Goal: Information Seeking & Learning: Learn about a topic

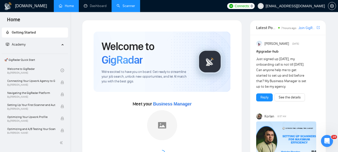
click at [124, 8] on link "Scanner" at bounding box center [126, 6] width 19 height 4
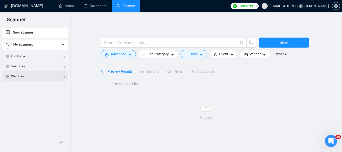
click at [20, 77] on link "Web Dev" at bounding box center [35, 76] width 48 height 10
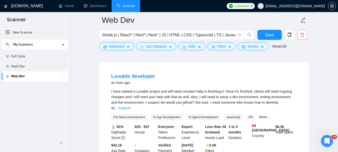
scroll to position [150, 0]
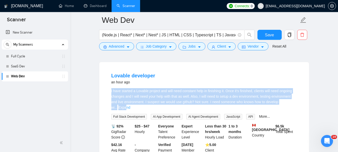
drag, startPoint x: 111, startPoint y: 89, endPoint x: 293, endPoint y: 100, distance: 182.1
click at [293, 100] on div "I have started a Lovable project and will need constant help in finishing it. O…" at bounding box center [204, 99] width 186 height 22
click at [289, 104] on div "I have started a Lovable project and will need constant help in finishing it. O…" at bounding box center [204, 99] width 186 height 22
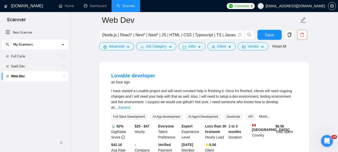
click at [130, 105] on link "Expand" at bounding box center [124, 107] width 12 height 4
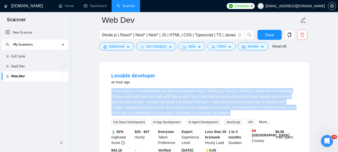
drag, startPoint x: 230, startPoint y: 112, endPoint x: 105, endPoint y: 88, distance: 127.7
click at [105, 88] on div "Lovable developer an hour ago I have started a Lovable project and will need co…" at bounding box center [204, 118] width 210 height 112
copy div "I have started a Lovable project and will need constant help in finishing it. O…"
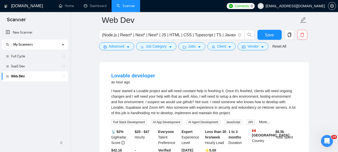
click at [183, 71] on li "Lovable developer an hour ago I have started a Lovable project and will need co…" at bounding box center [204, 118] width 198 height 100
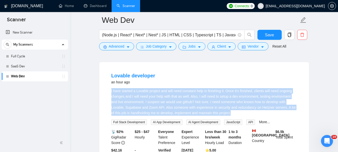
drag, startPoint x: 108, startPoint y: 90, endPoint x: 226, endPoint y: 116, distance: 121.5
click at [226, 116] on li "Lovable developer an hour ago I have started a Lovable project and will need co…" at bounding box center [204, 118] width 198 height 100
copy div "I have started a Lovable project and will need constant help in finishing it. O…"
click at [143, 75] on link "Lovable developer" at bounding box center [133, 76] width 44 height 6
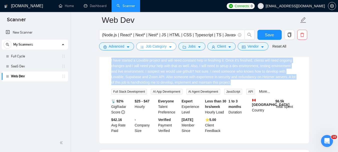
scroll to position [250, 0]
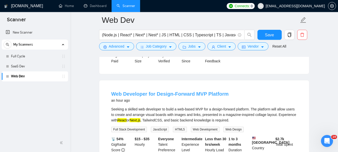
click at [141, 93] on link "Web Developer for Design-Forward MVP Platform" at bounding box center [169, 94] width 117 height 6
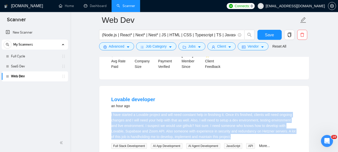
scroll to position [125, 0]
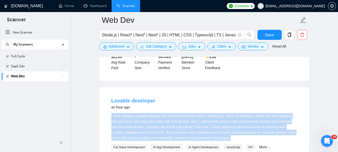
click at [142, 101] on link "Lovable developer" at bounding box center [133, 101] width 44 height 6
